Goal: Task Accomplishment & Management: Manage account settings

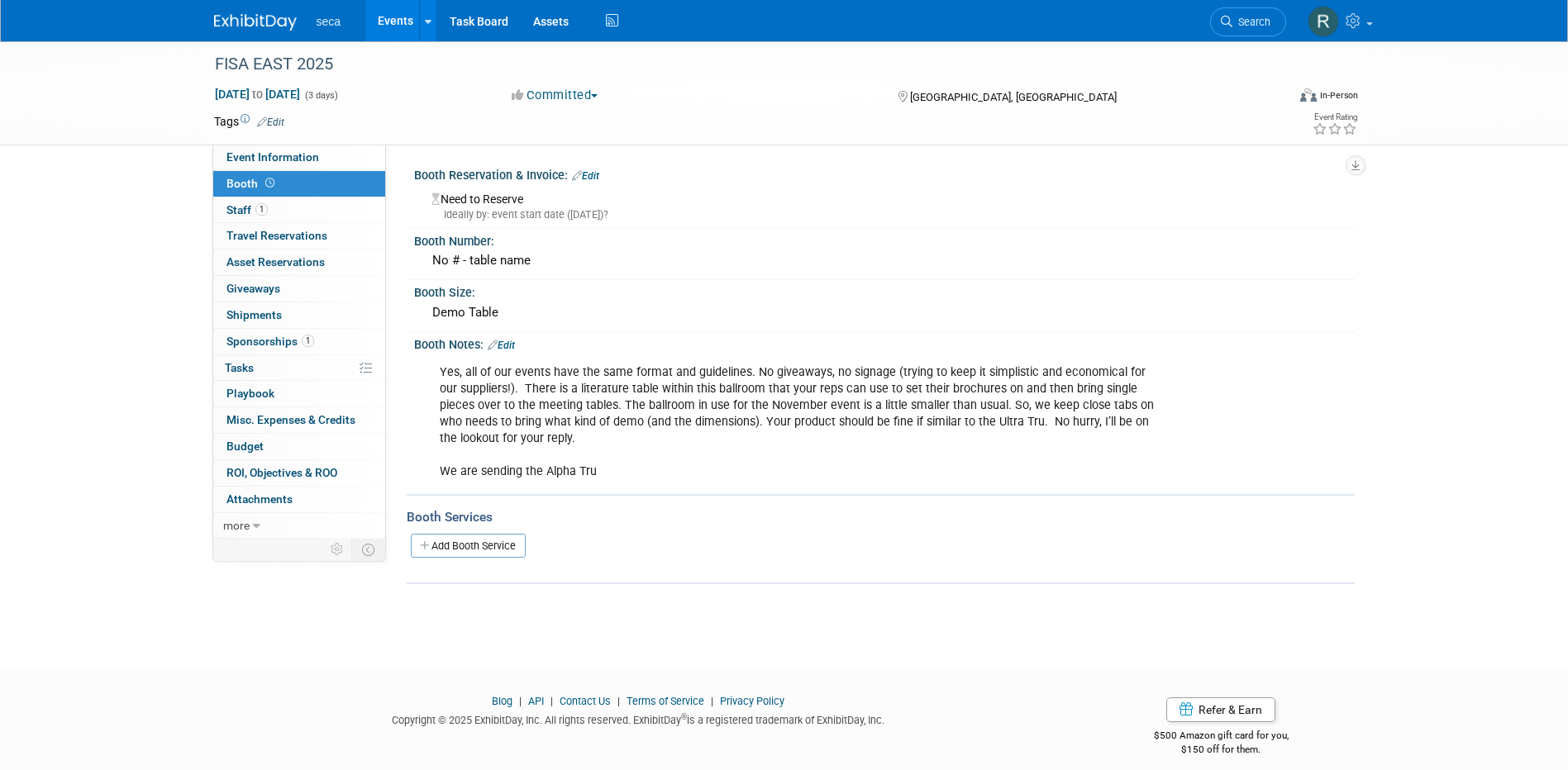
click at [399, 18] on link "Events" at bounding box center [395, 20] width 61 height 41
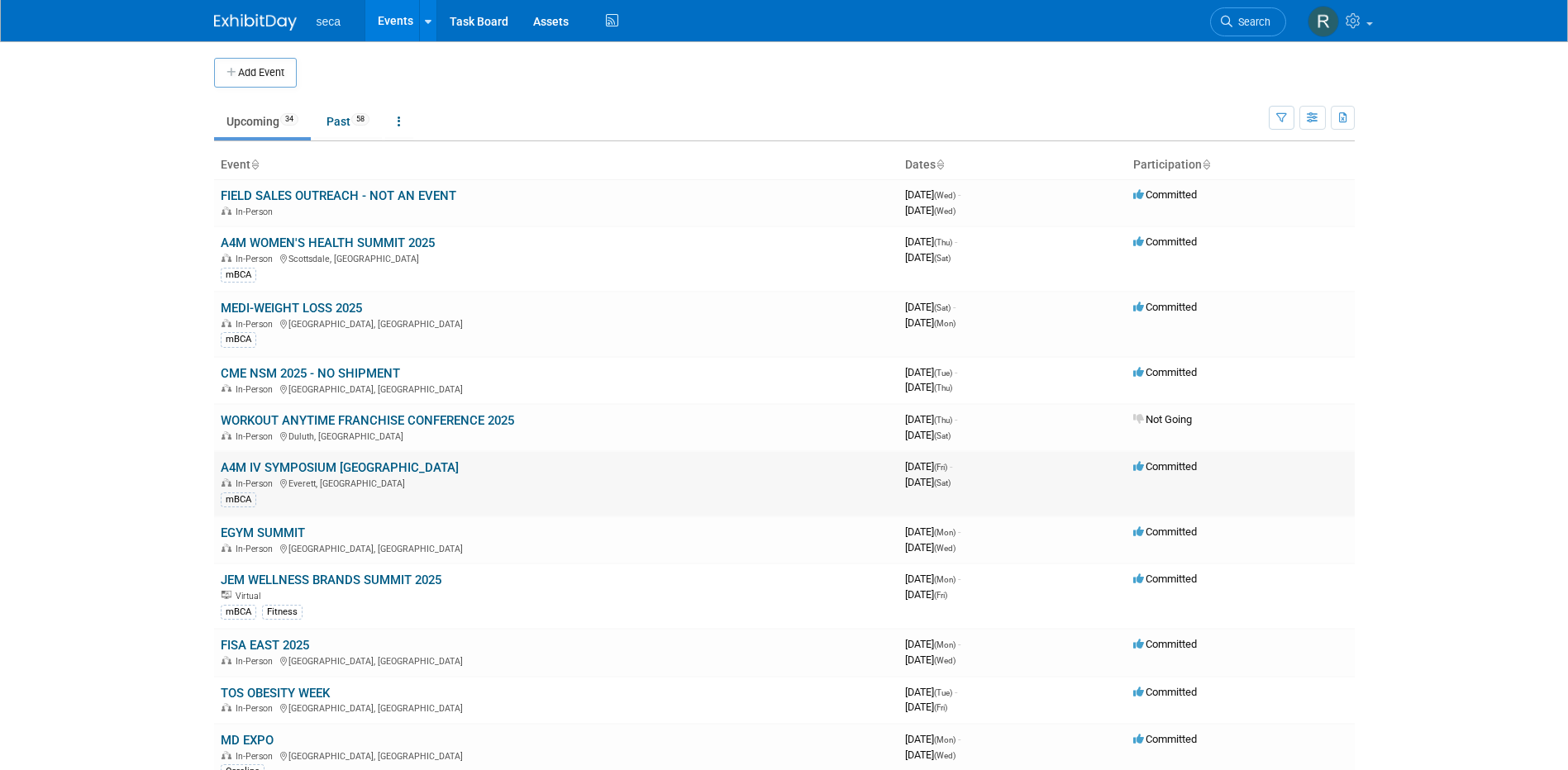
click at [351, 469] on link "A4M IV SYMPOSIUM [GEOGRAPHIC_DATA]" at bounding box center [340, 467] width 238 height 15
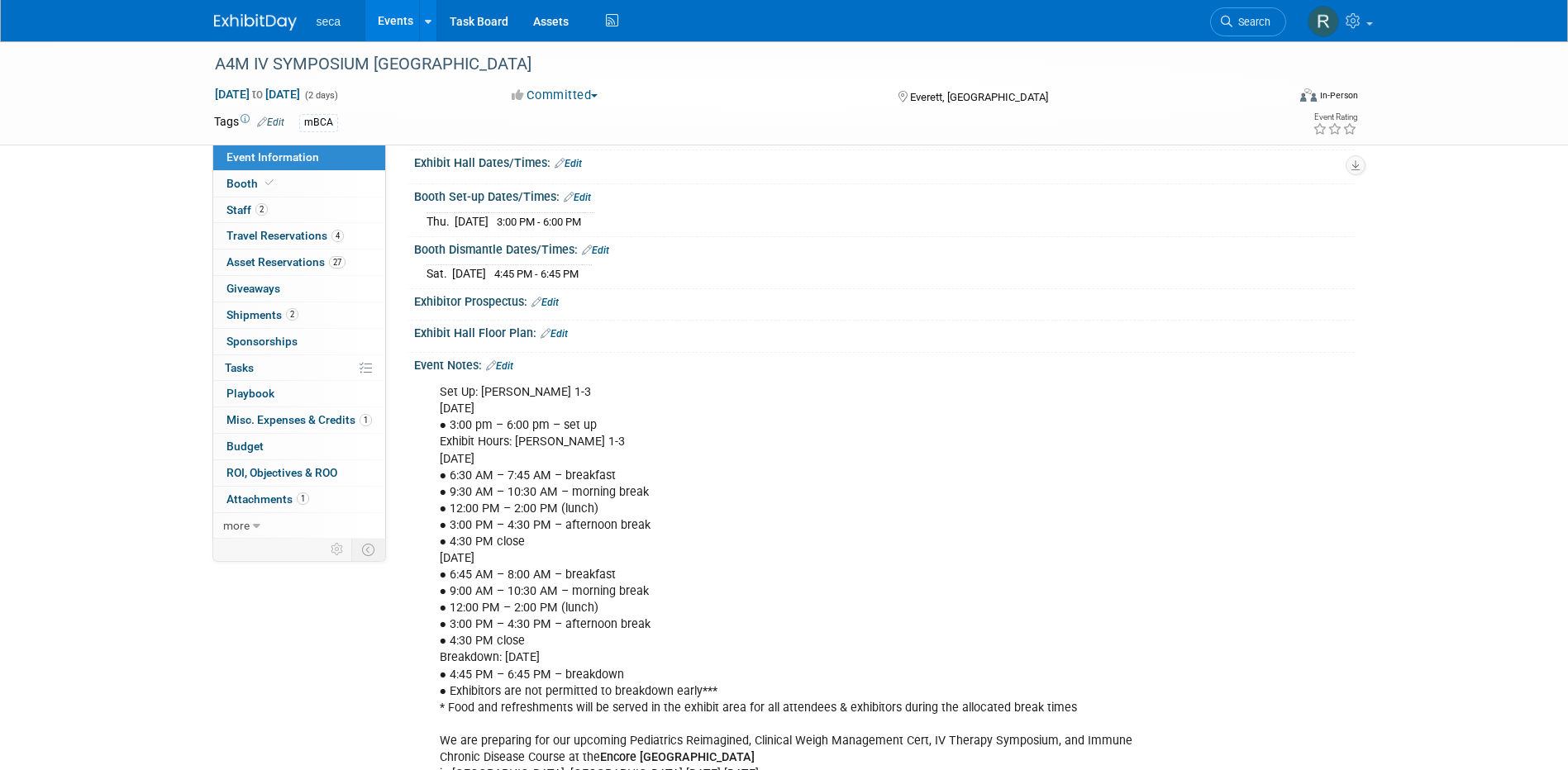
scroll to position [165, 0]
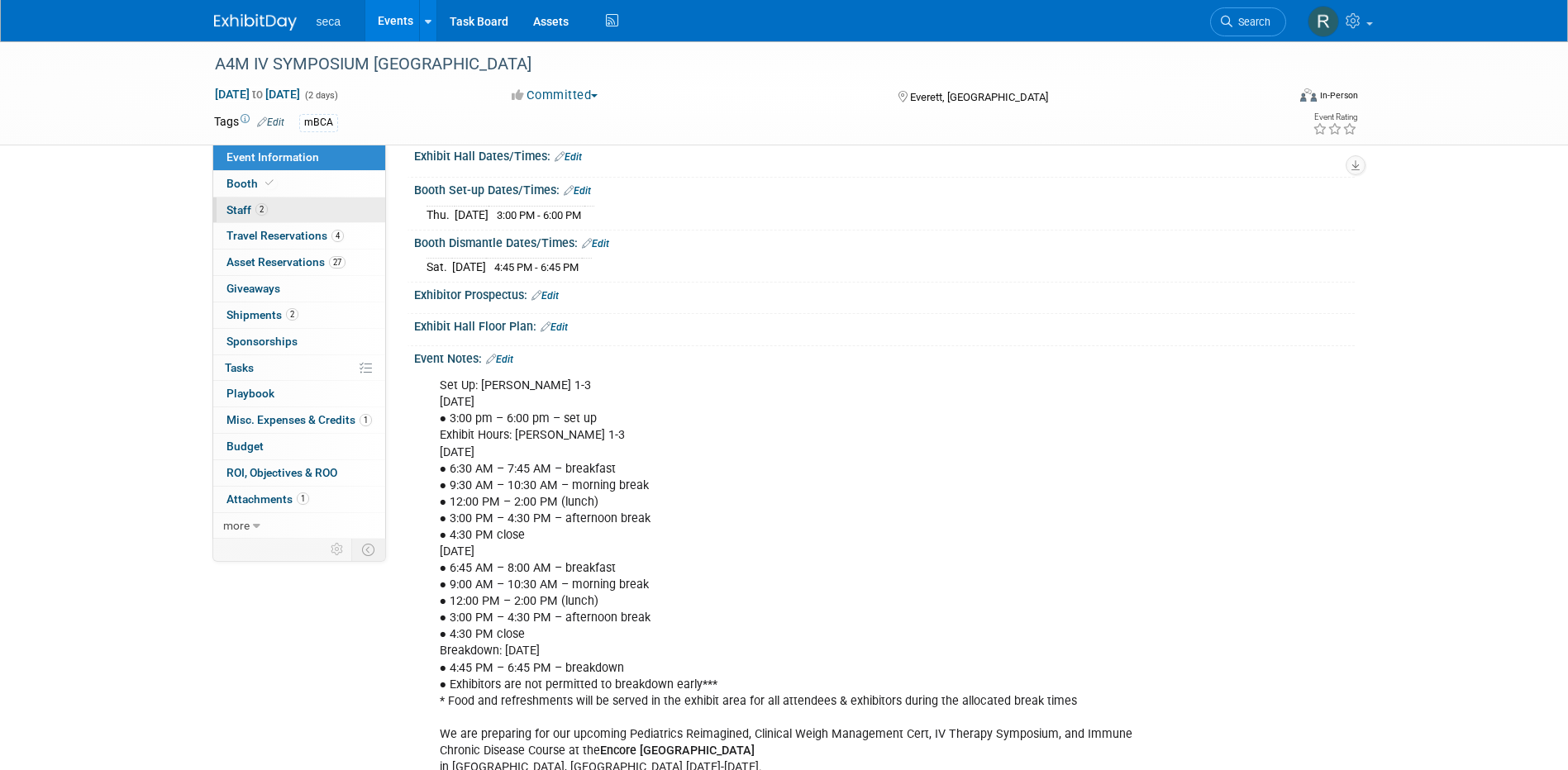
click at [270, 206] on link "2 Staff 2" at bounding box center [299, 210] width 172 height 26
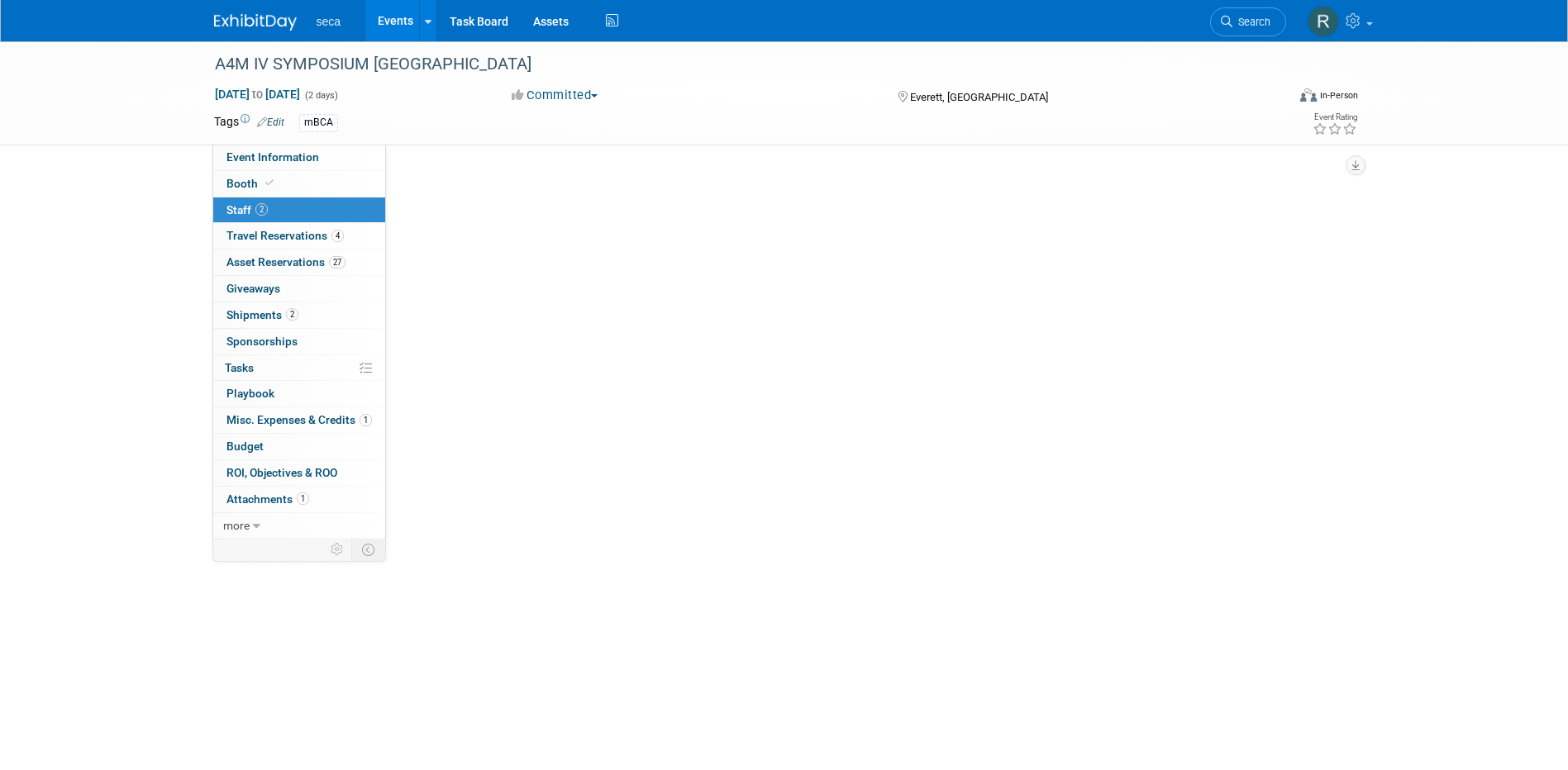
scroll to position [0, 0]
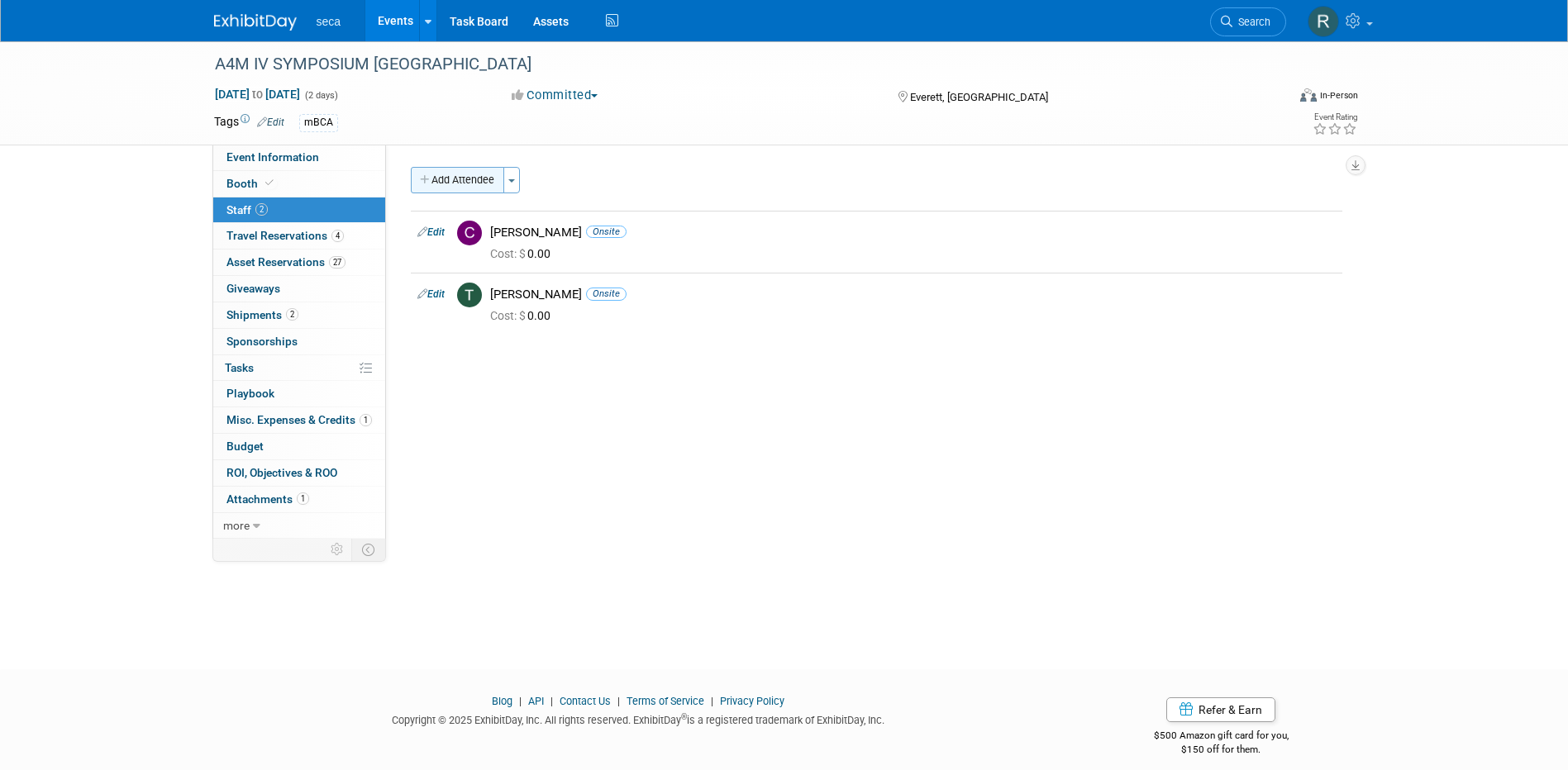
click at [450, 177] on button "Add Attendee" at bounding box center [457, 180] width 94 height 27
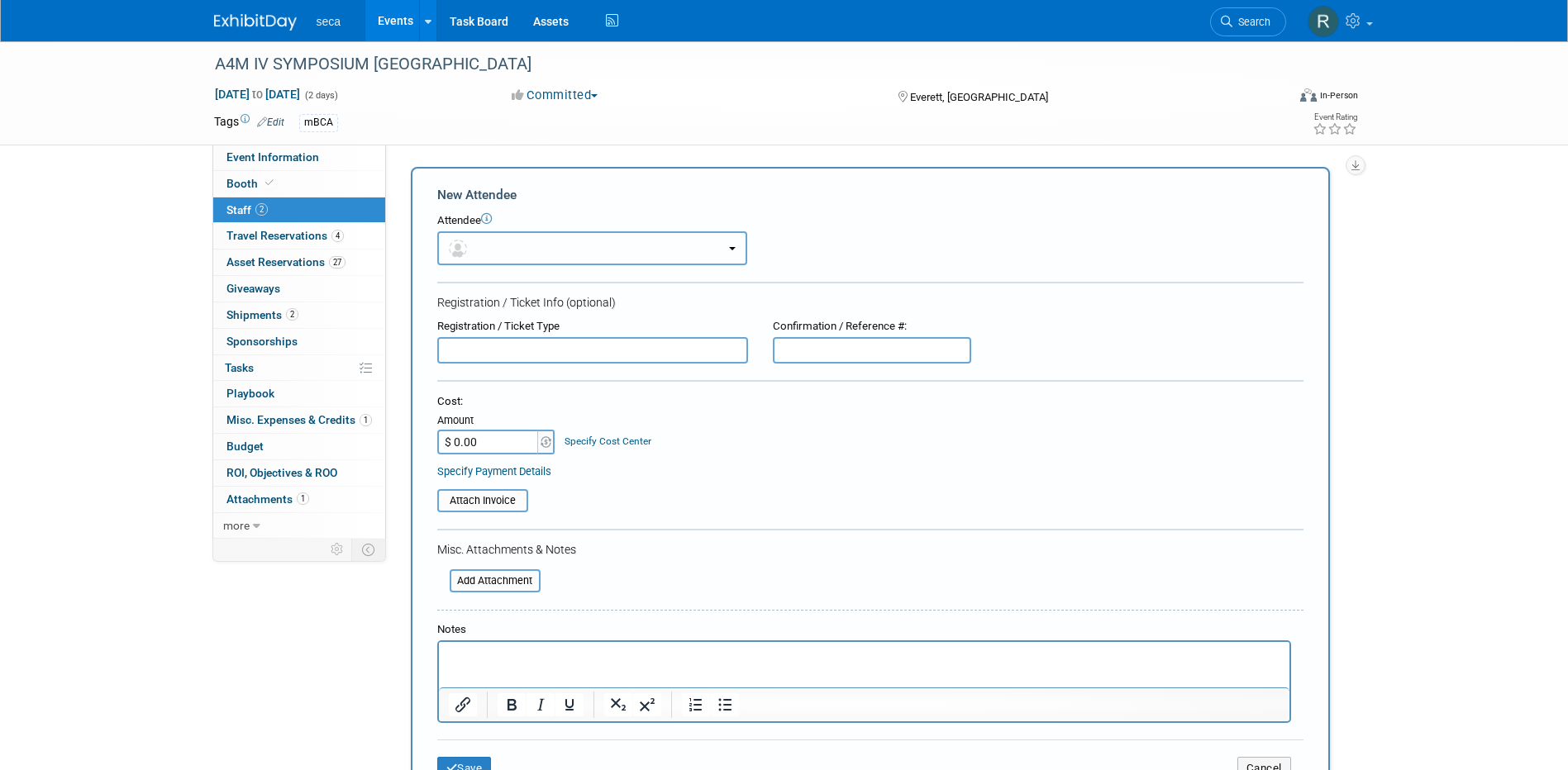
click at [508, 236] on button "button" at bounding box center [592, 248] width 310 height 34
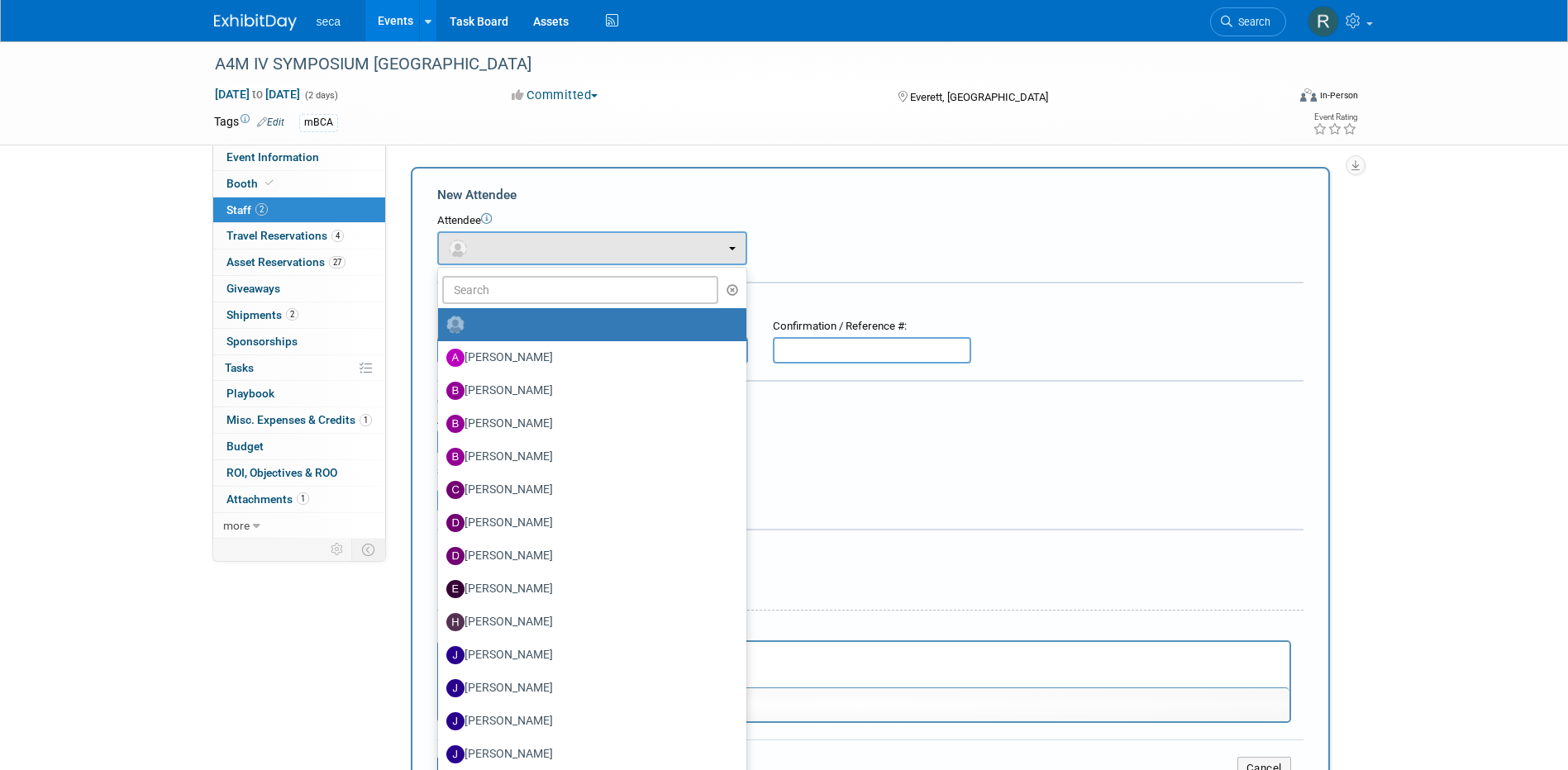
click at [511, 304] on ul "Ashley Perez Bob Surface Bobby Ison Bryan Scanlan Caroline Hitchcock (me)" at bounding box center [592, 598] width 310 height 661
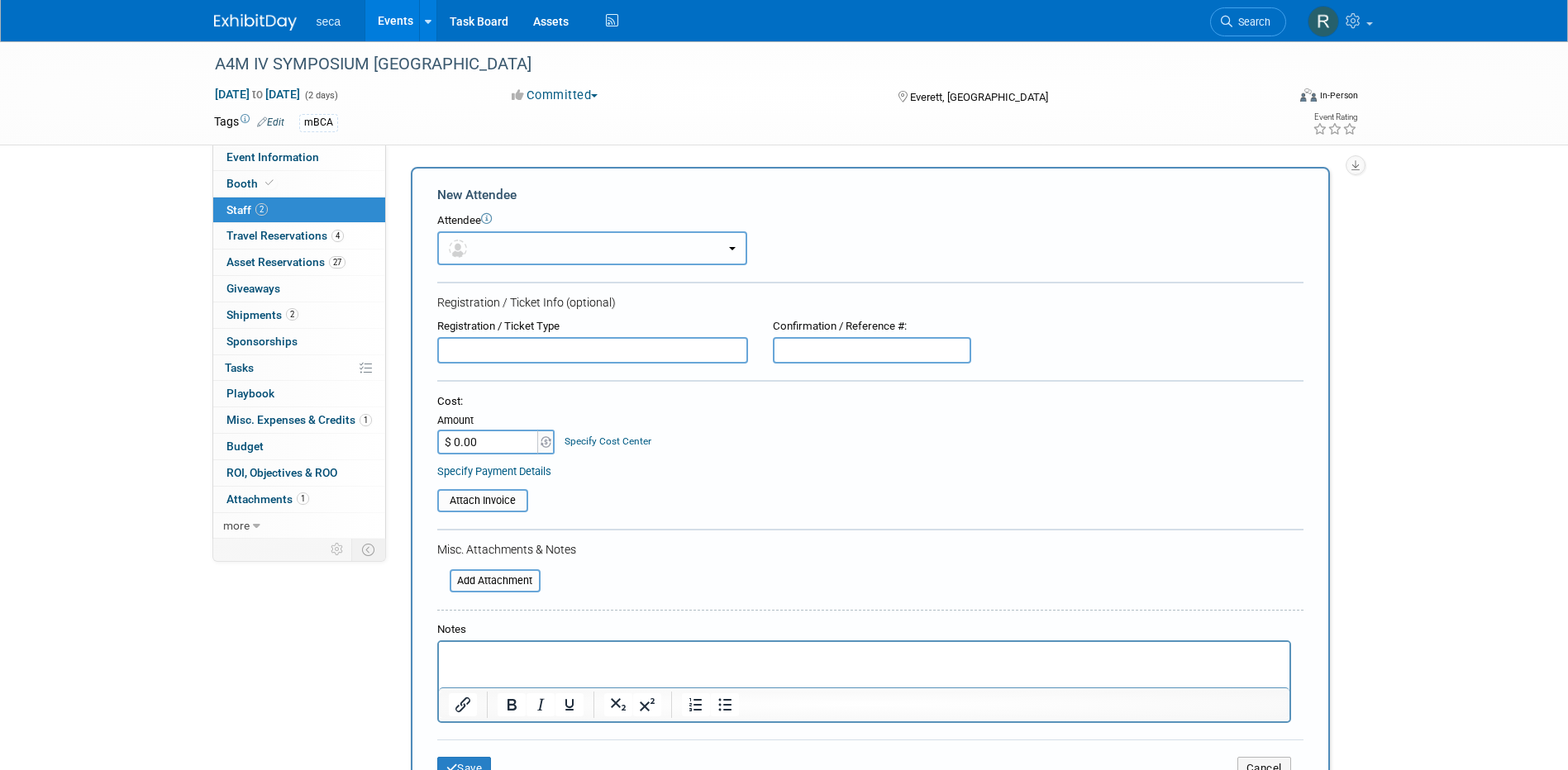
click at [508, 241] on button "button" at bounding box center [592, 248] width 310 height 34
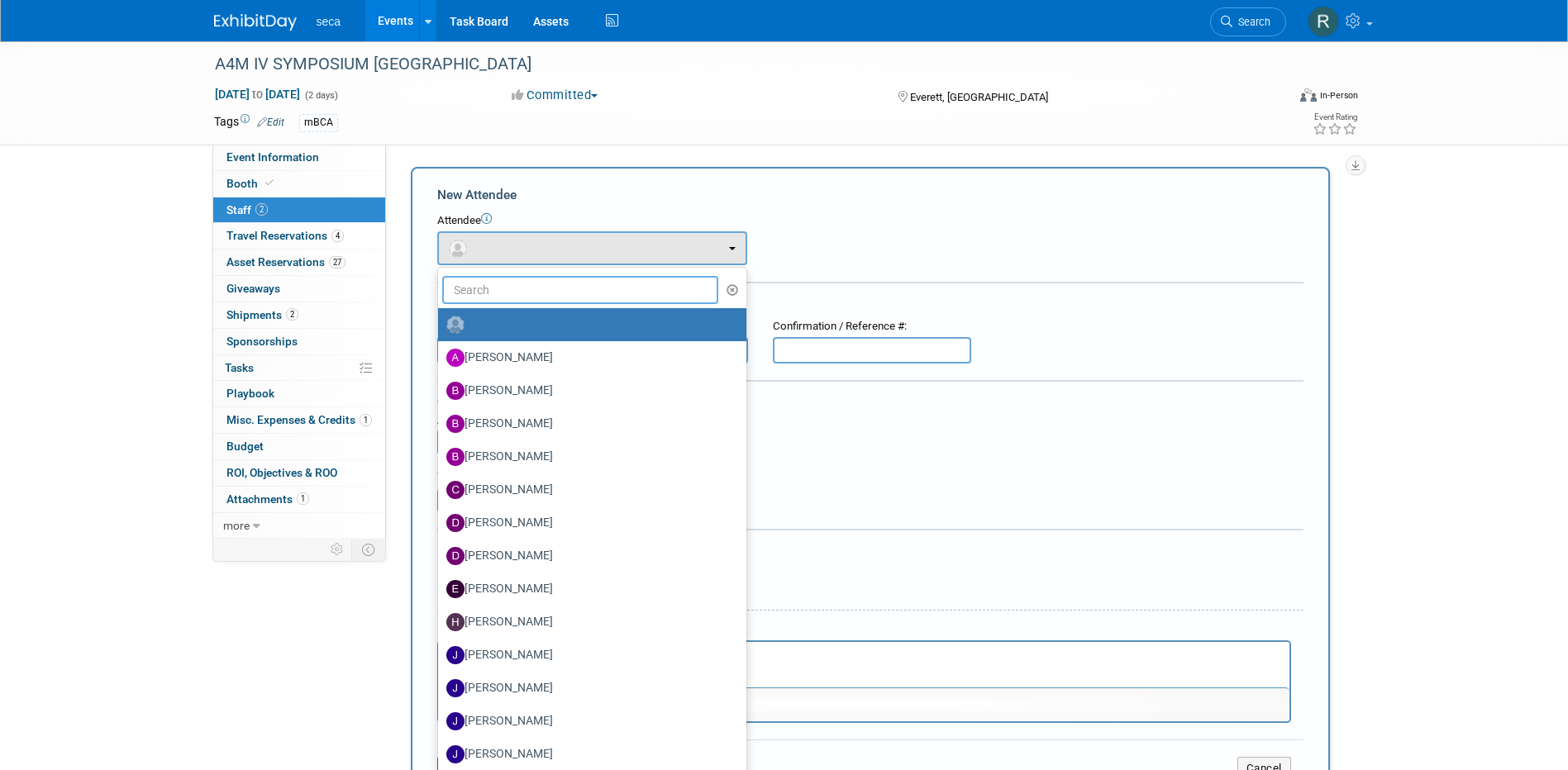
click at [515, 294] on input "text" at bounding box center [581, 290] width 277 height 28
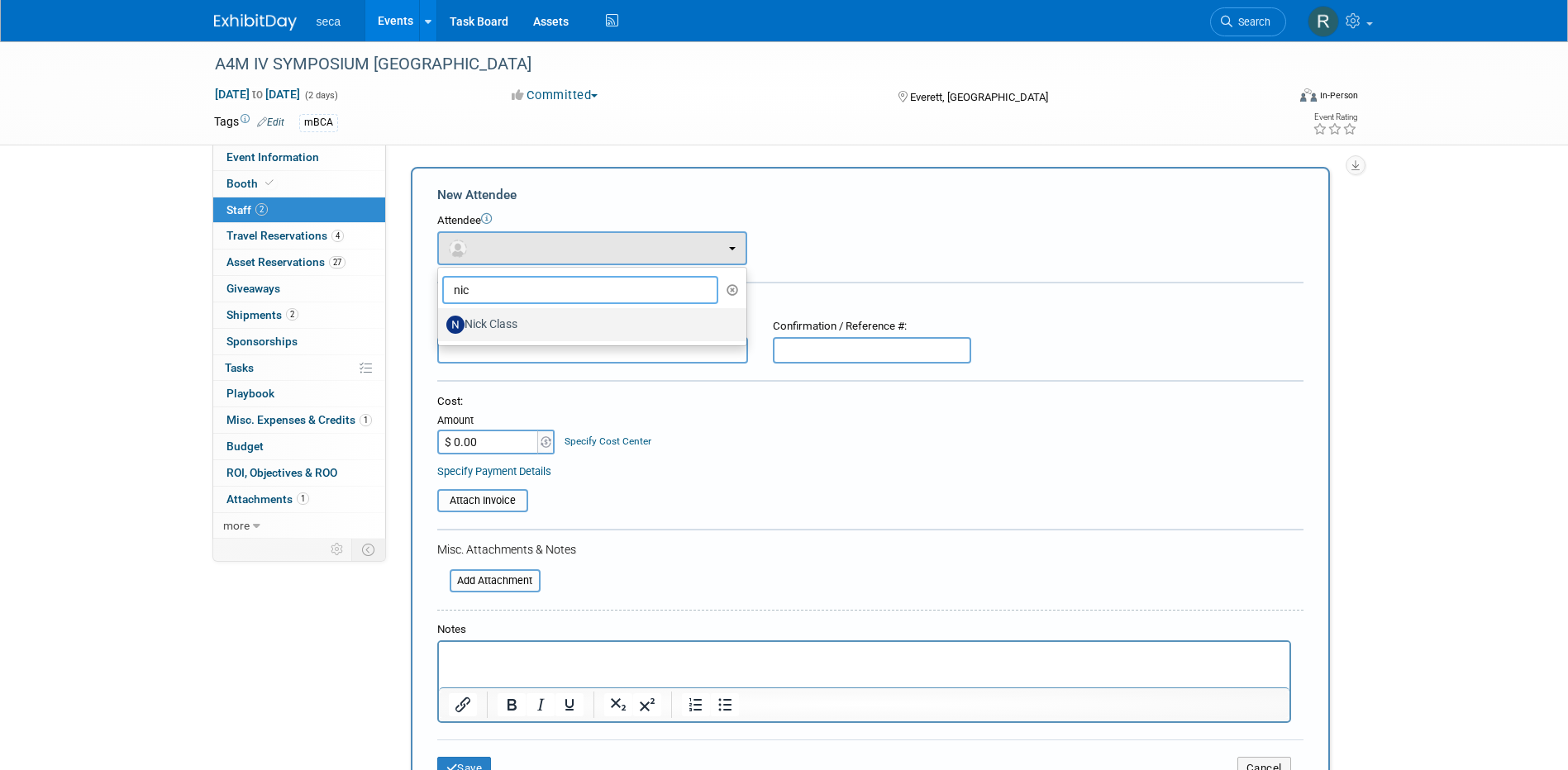
type input "nic"
click at [512, 319] on label "Nick Class" at bounding box center [588, 325] width 284 height 27
click at [440, 319] on input "Nick Class" at bounding box center [435, 323] width 11 height 11
select select "4cd00d73-2961-41af-9c1e-5de2ad722352"
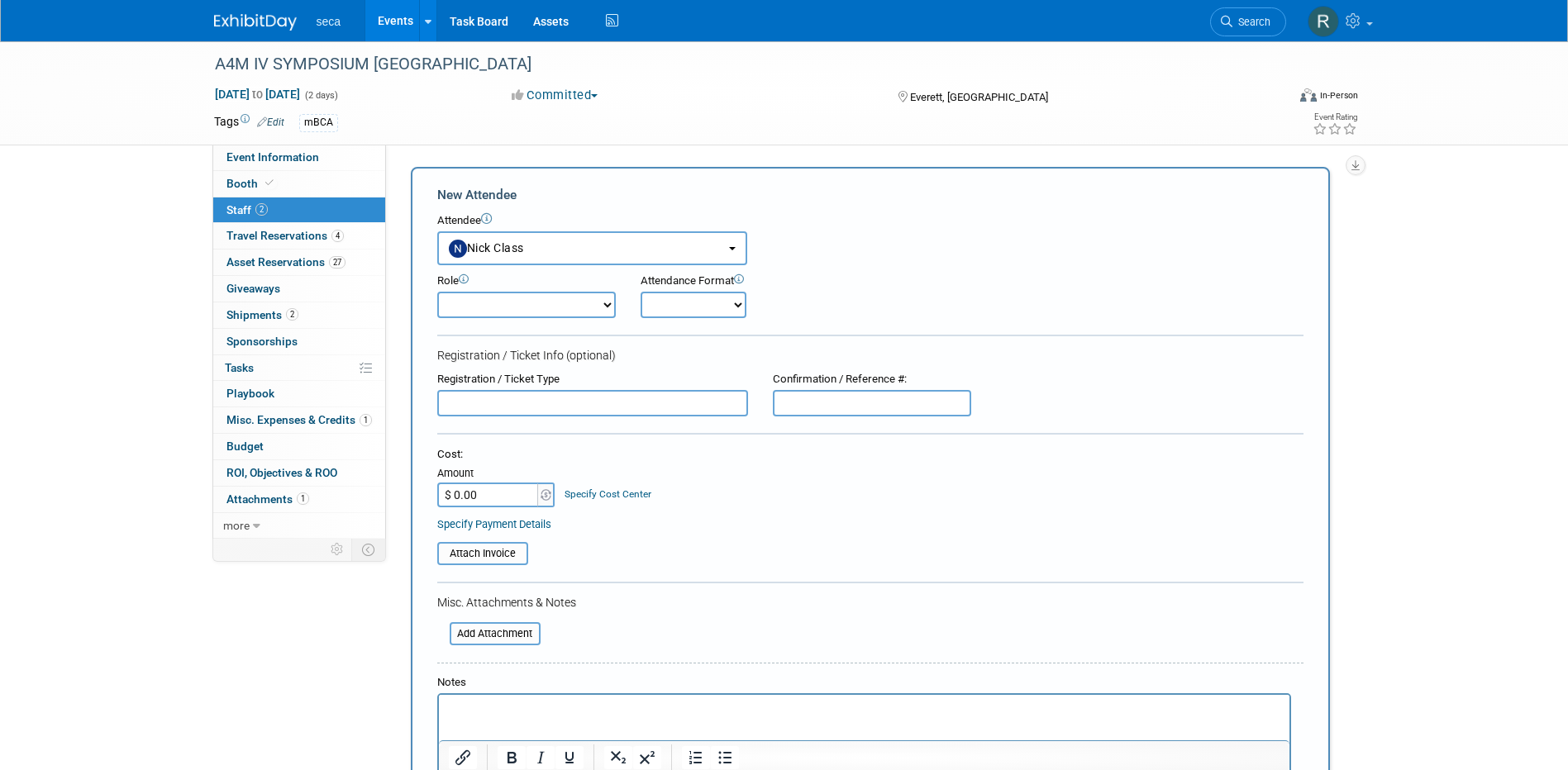
click at [679, 311] on select "Onsite Remote" at bounding box center [693, 305] width 106 height 27
select select "1"
click at [641, 292] on select "Onsite Remote" at bounding box center [693, 305] width 106 height 27
click at [871, 293] on div "Role Demonstrator Host Planner Presenter Sales Representative" at bounding box center [871, 291] width 892 height 53
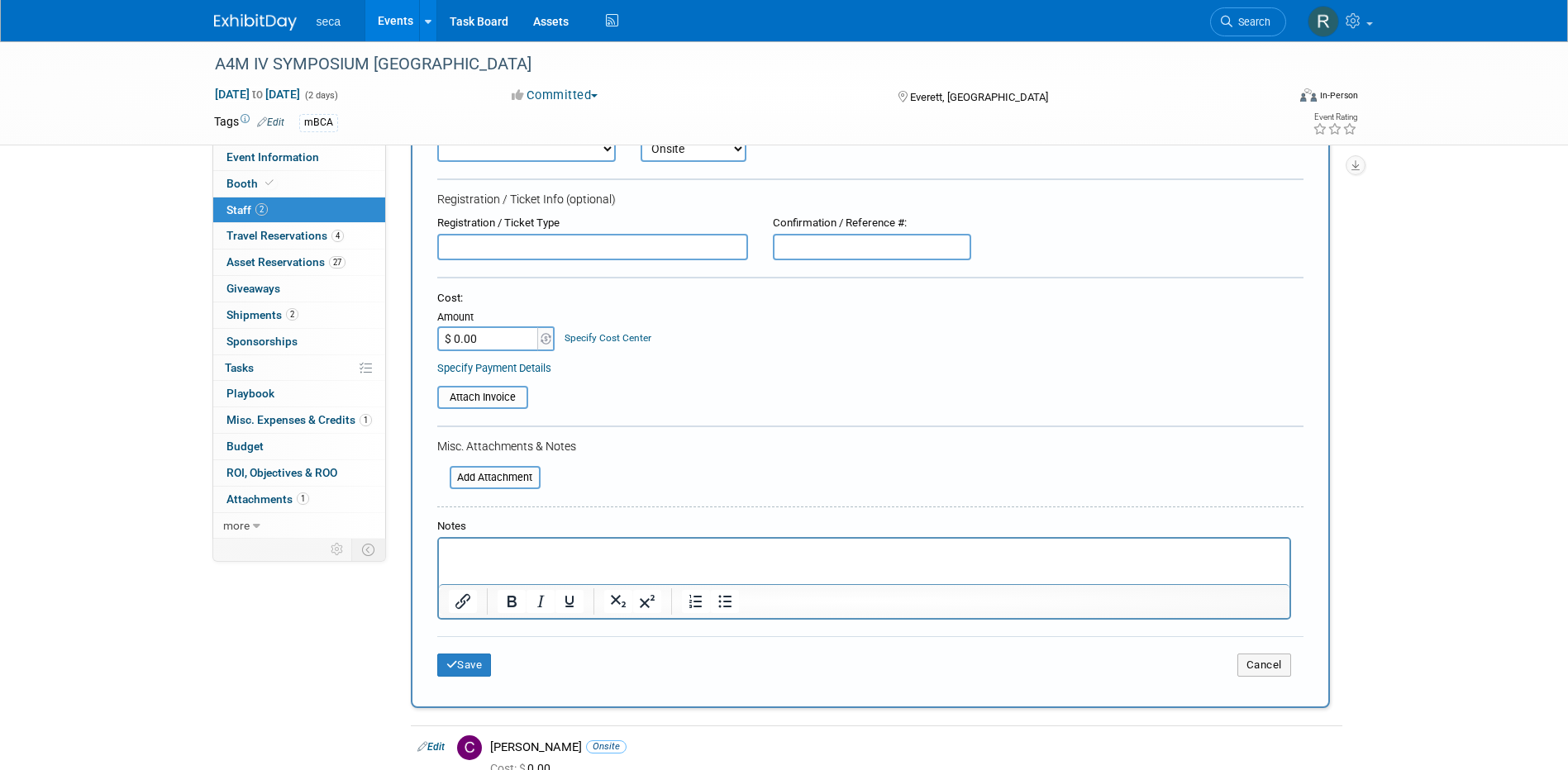
scroll to position [433, 0]
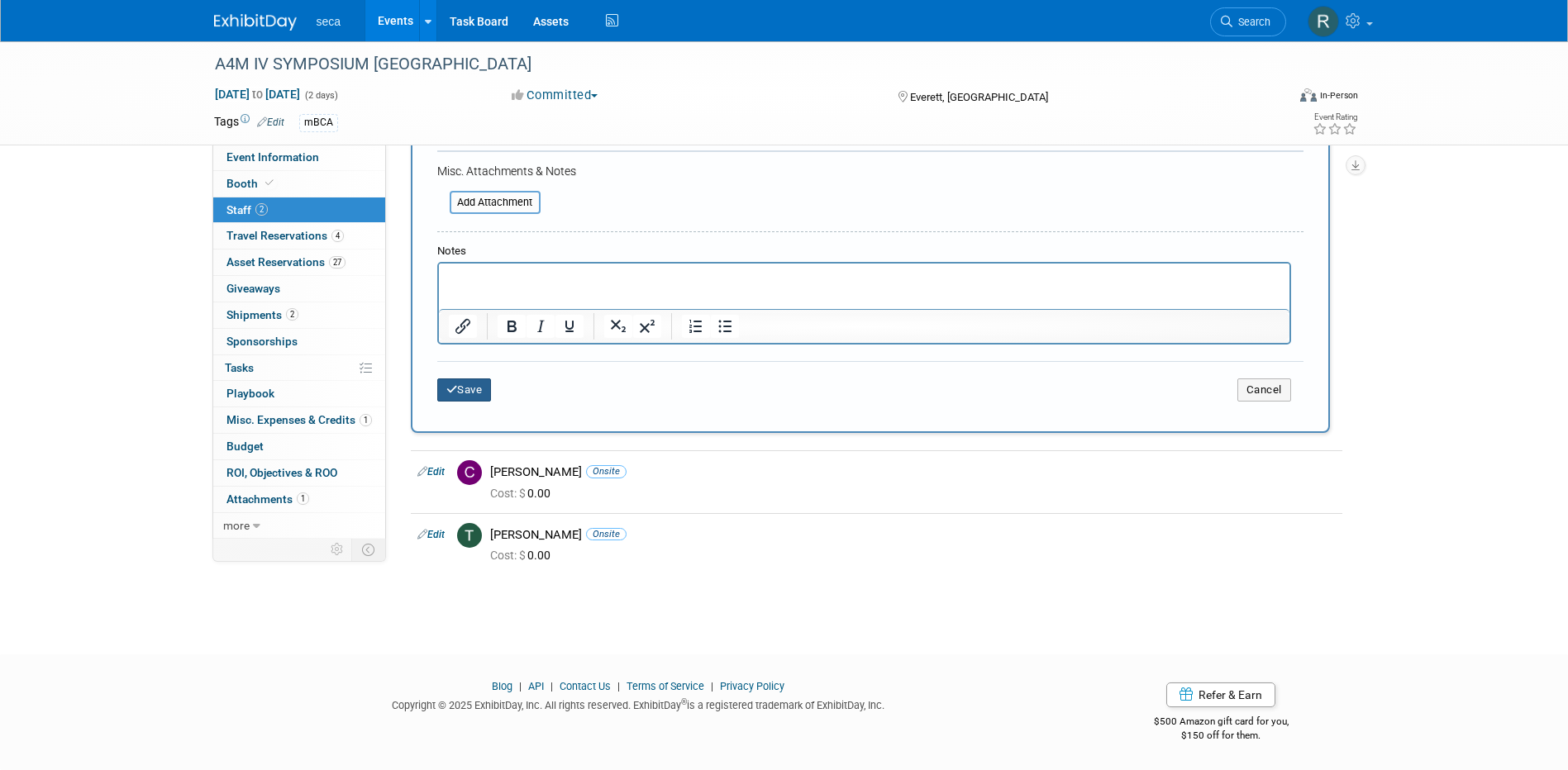
click at [467, 383] on button "Save" at bounding box center [464, 389] width 55 height 23
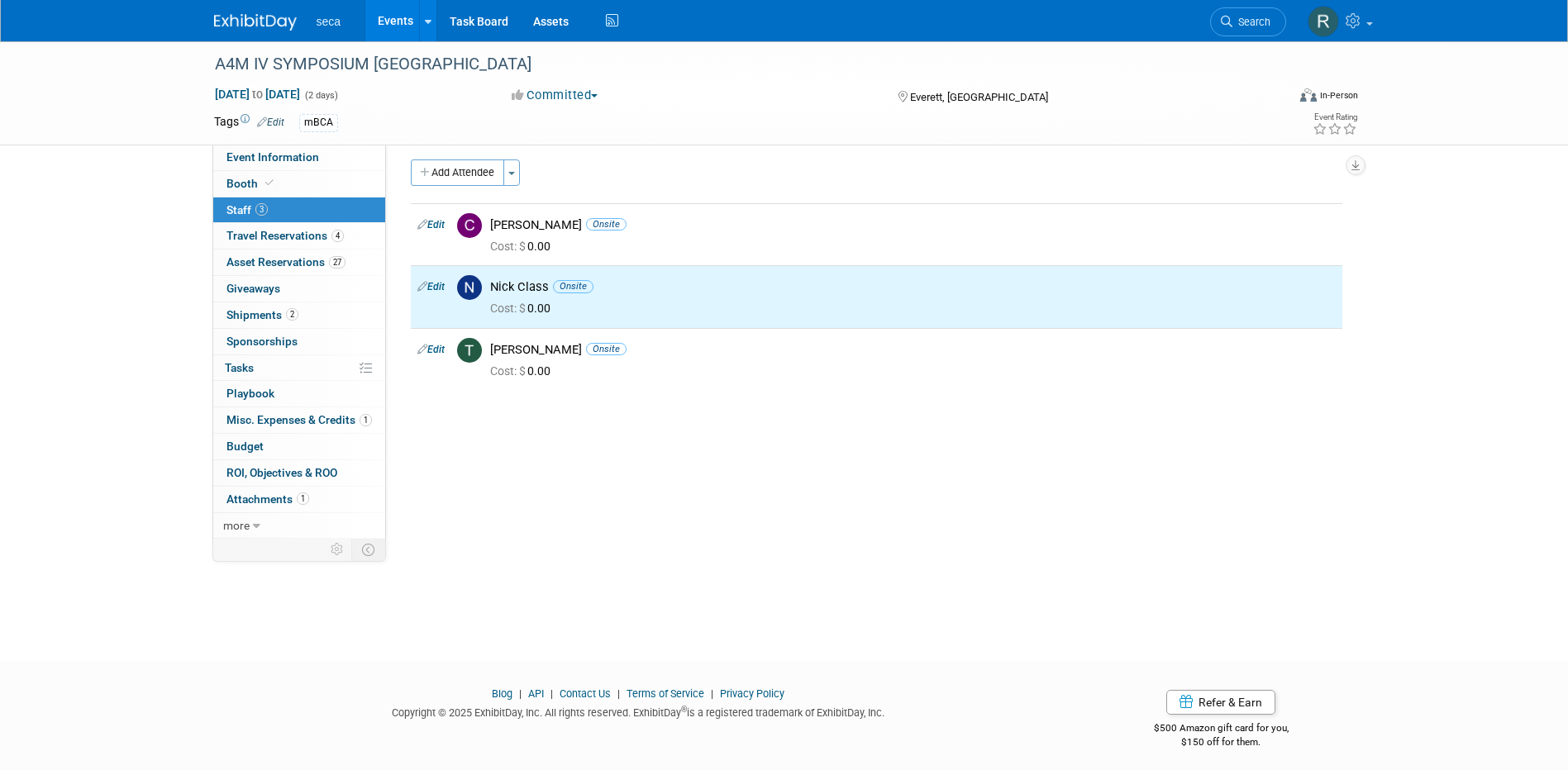
scroll to position [0, 0]
